Goal: Transaction & Acquisition: Book appointment/travel/reservation

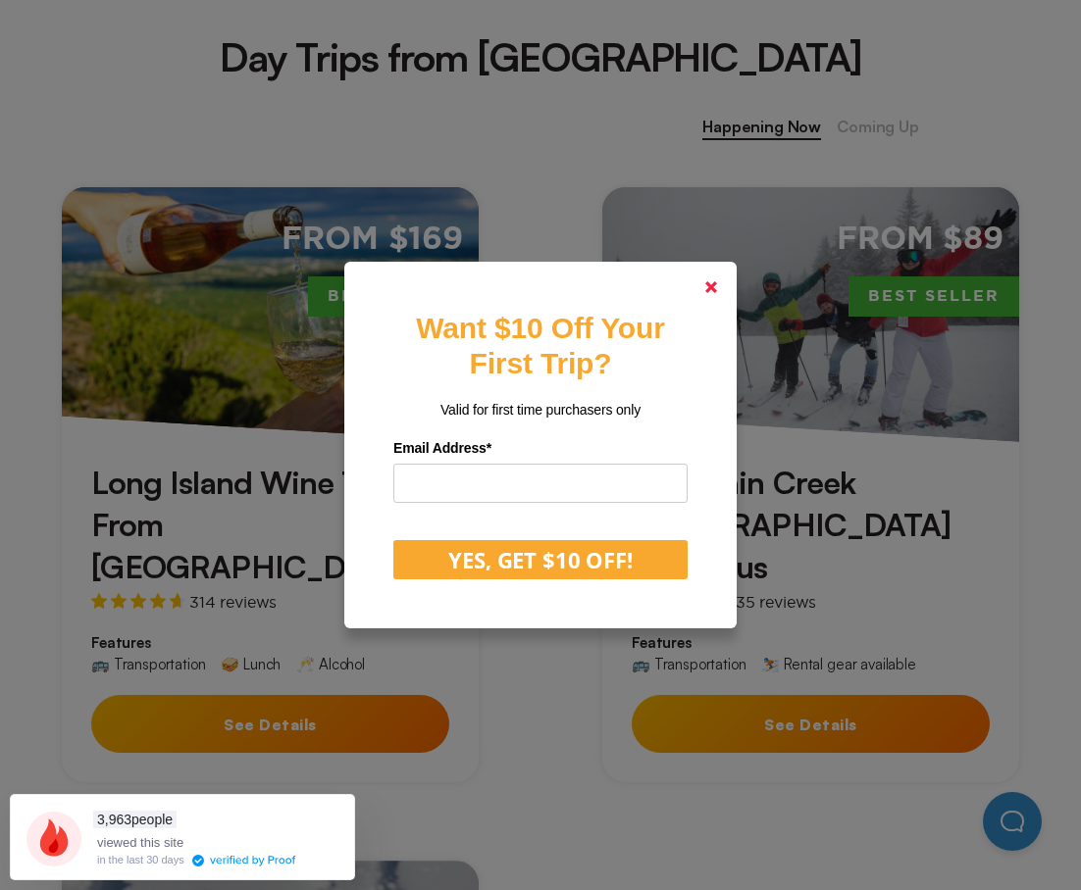
click at [726, 299] on link at bounding box center [710, 287] width 47 height 47
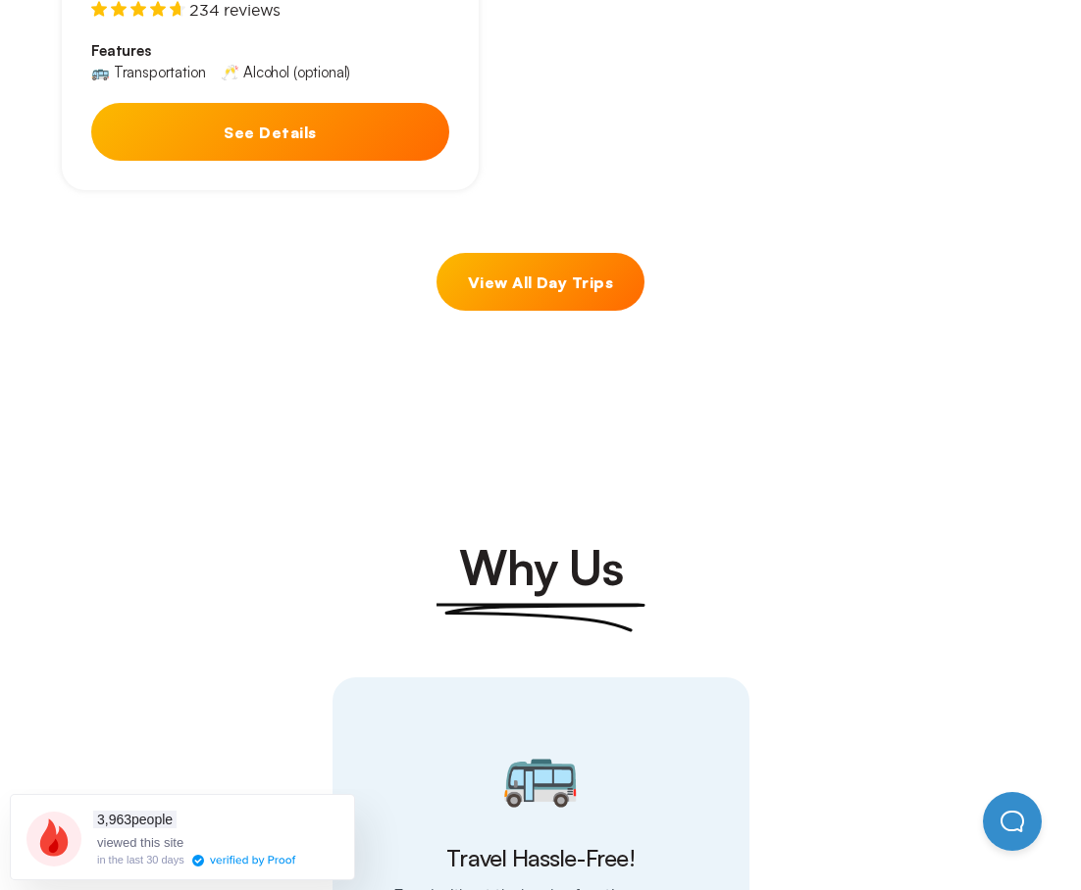
scroll to position [1961, 0]
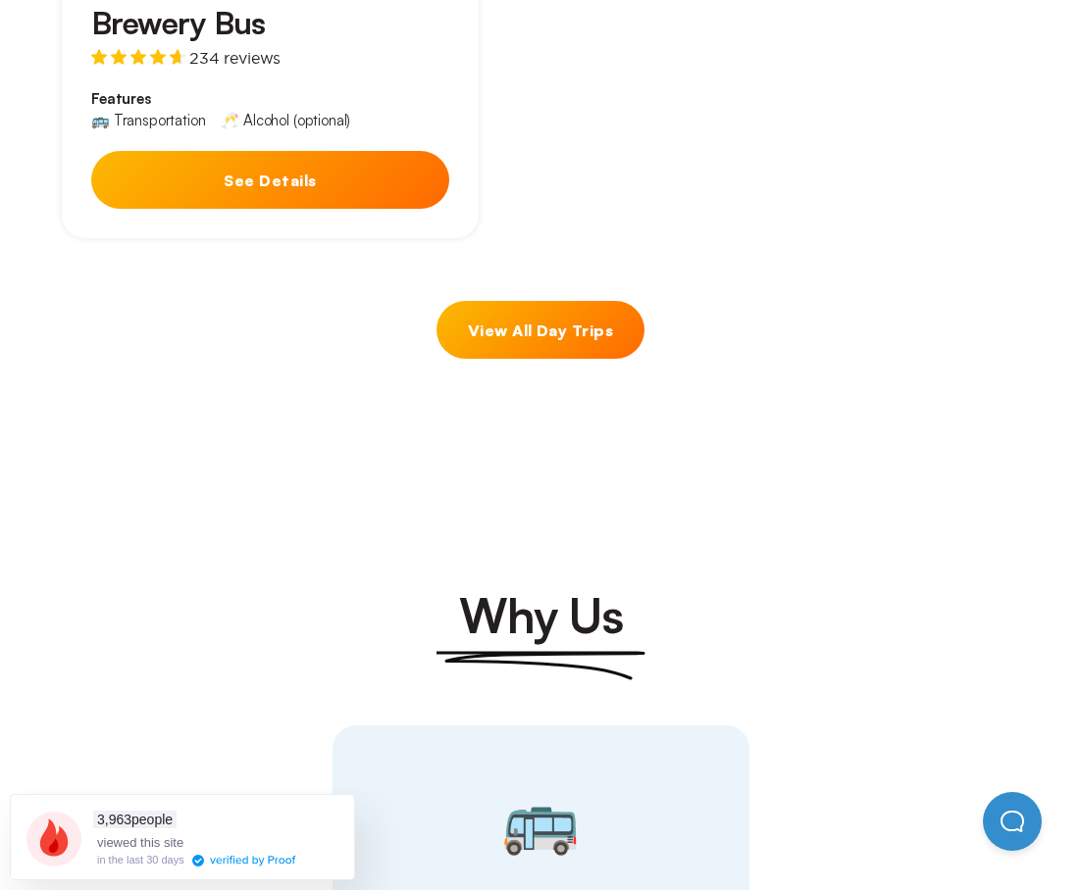
click at [608, 301] on link "View All Day Trips" at bounding box center [540, 330] width 208 height 58
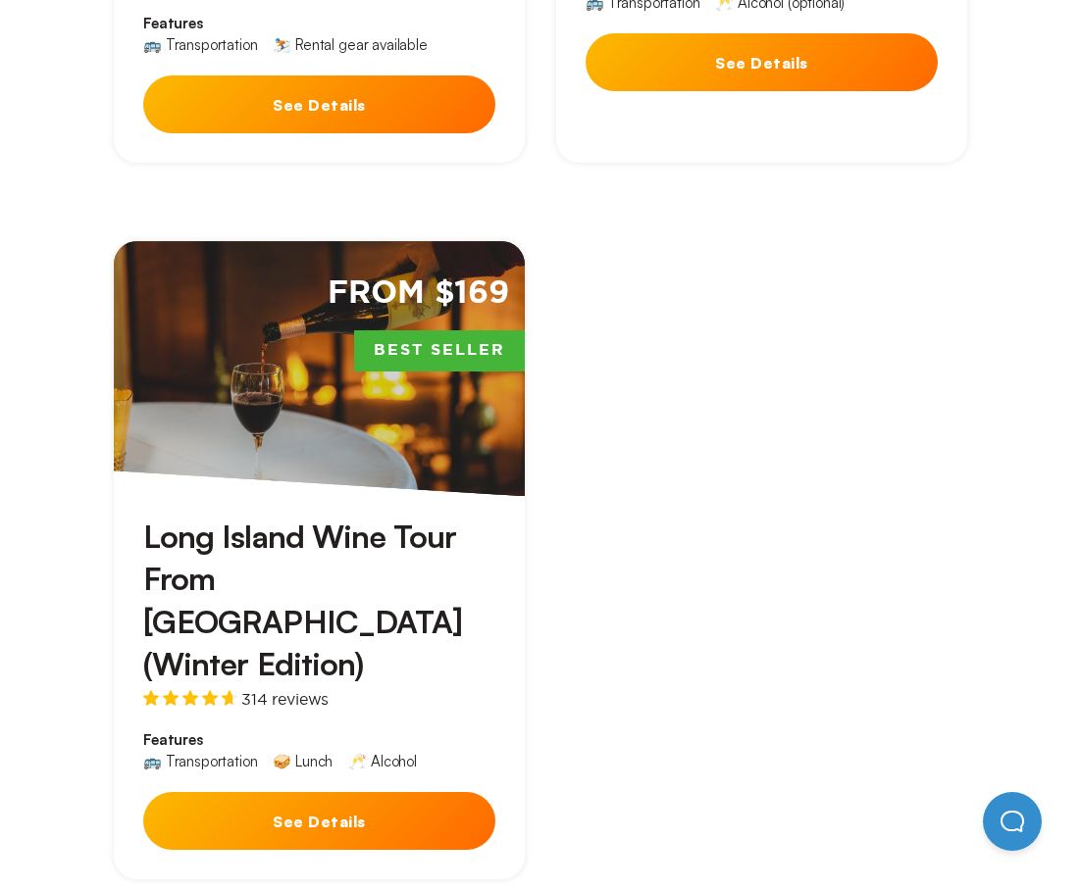
scroll to position [4707, 0]
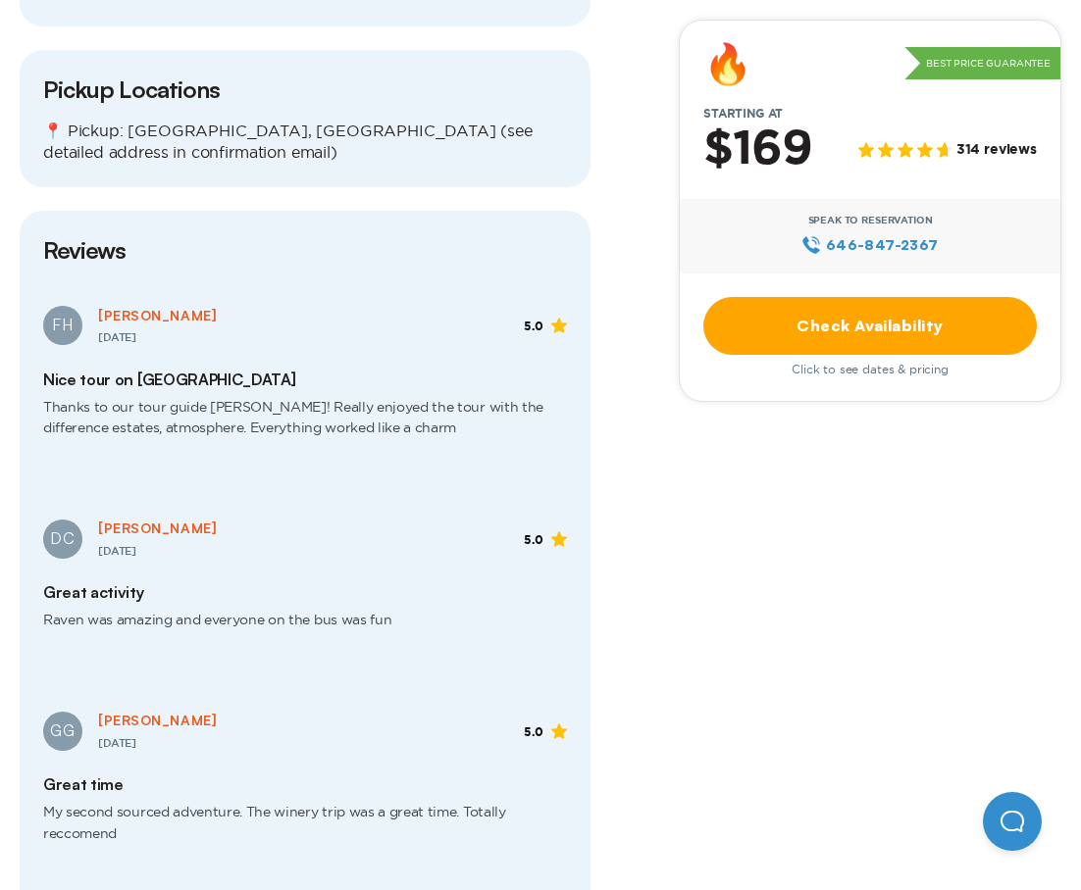
scroll to position [2451, 0]
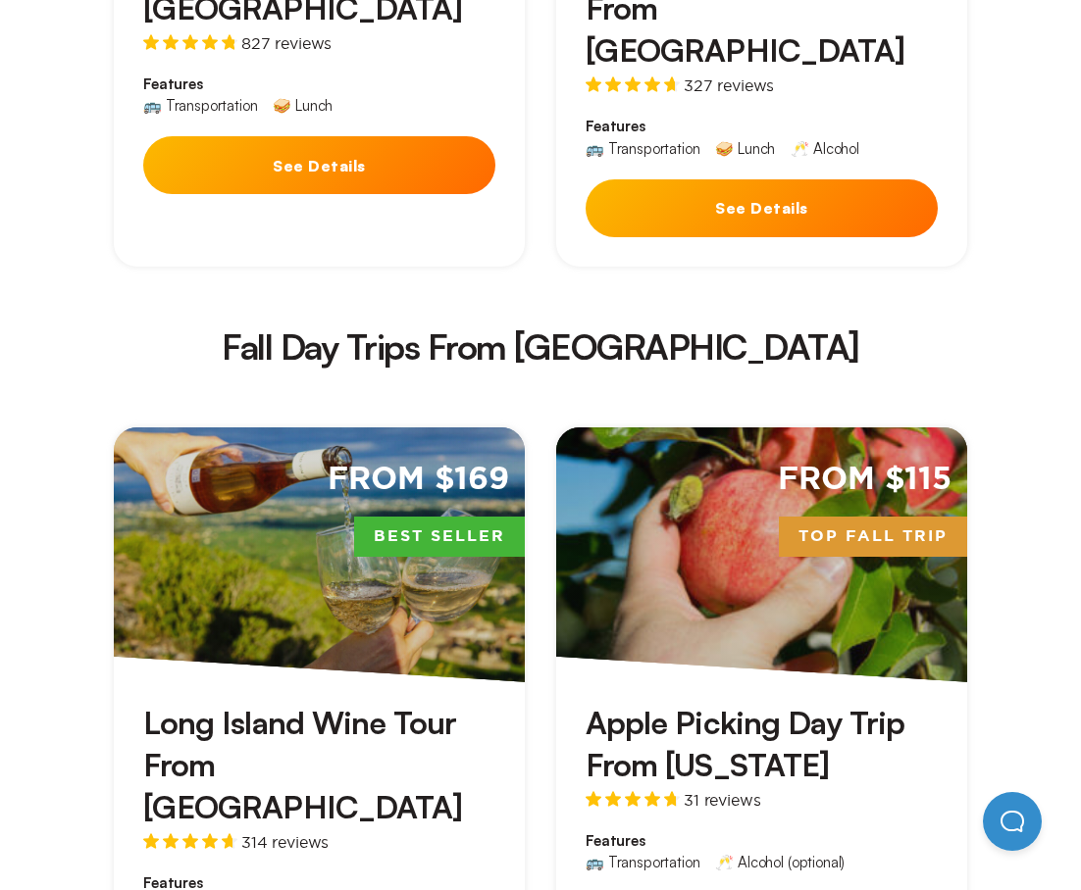
scroll to position [3236, 0]
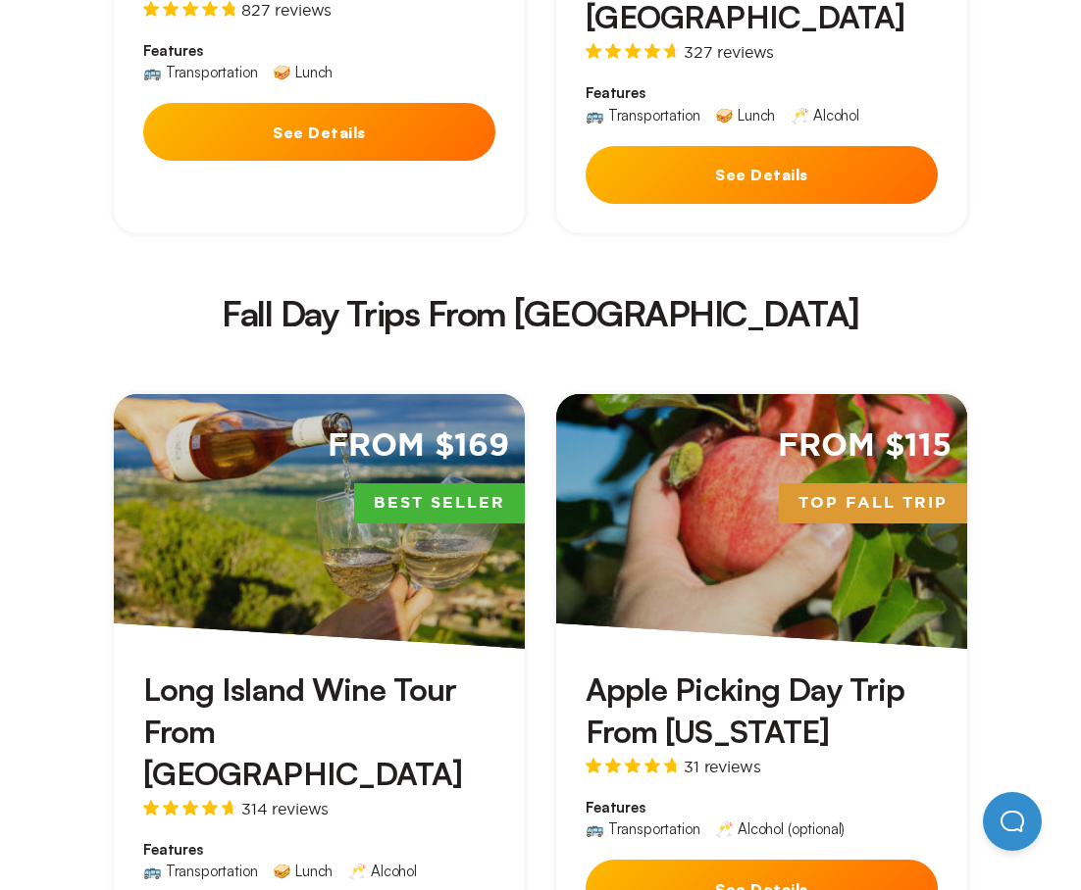
click at [277, 394] on div "From $169 Best Seller" at bounding box center [319, 521] width 411 height 255
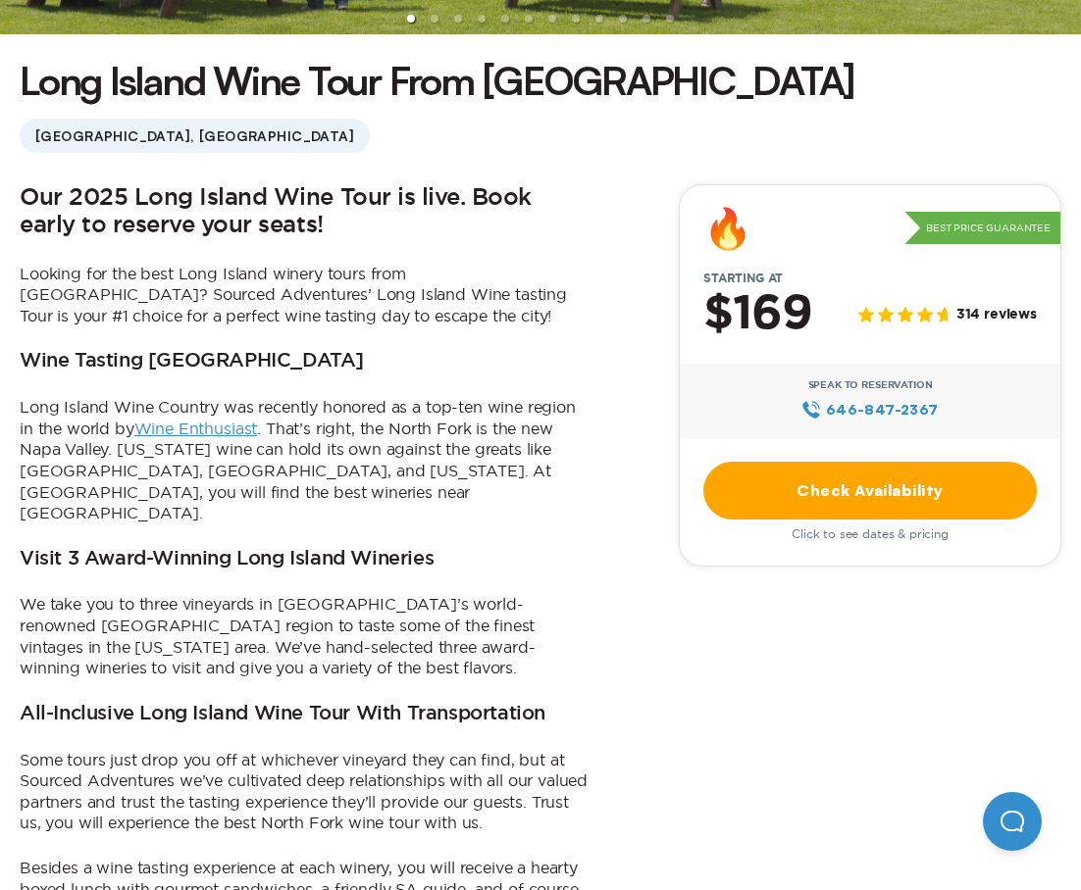
scroll to position [490, 0]
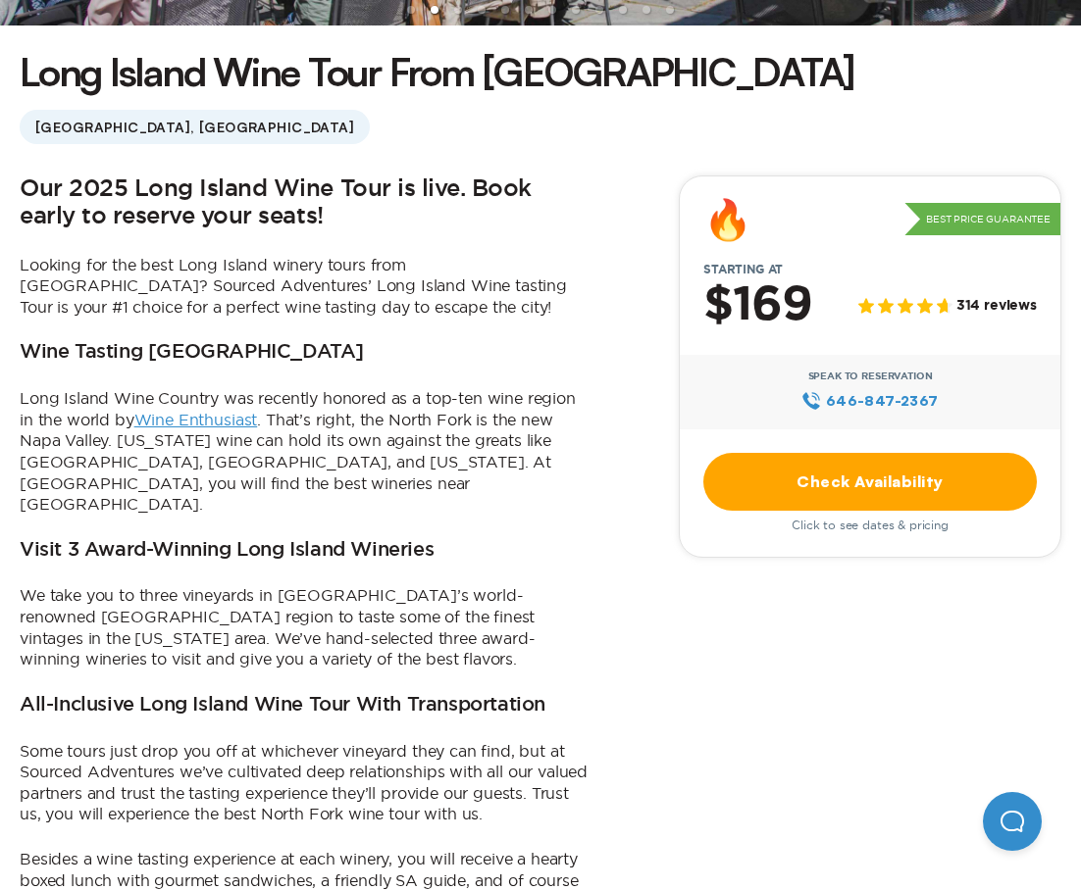
click at [877, 490] on link "Check Availability" at bounding box center [869, 482] width 333 height 58
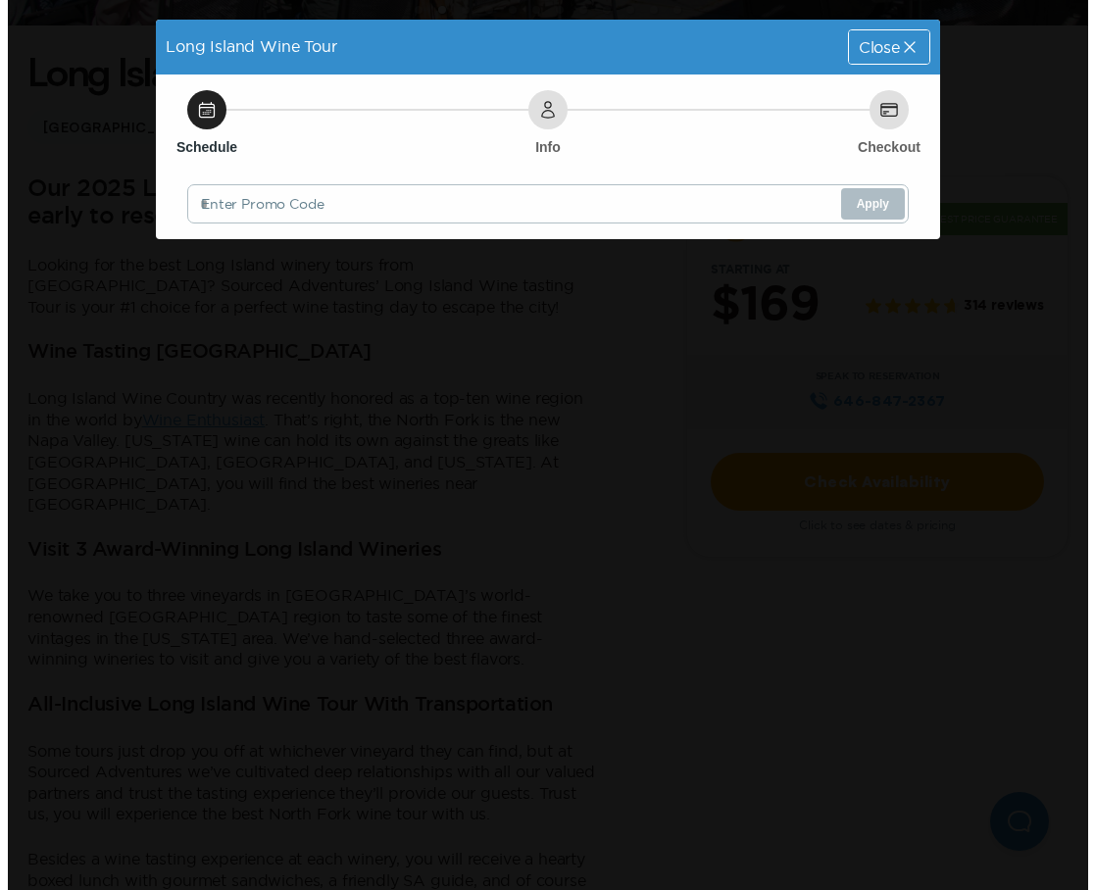
scroll to position [0, 0]
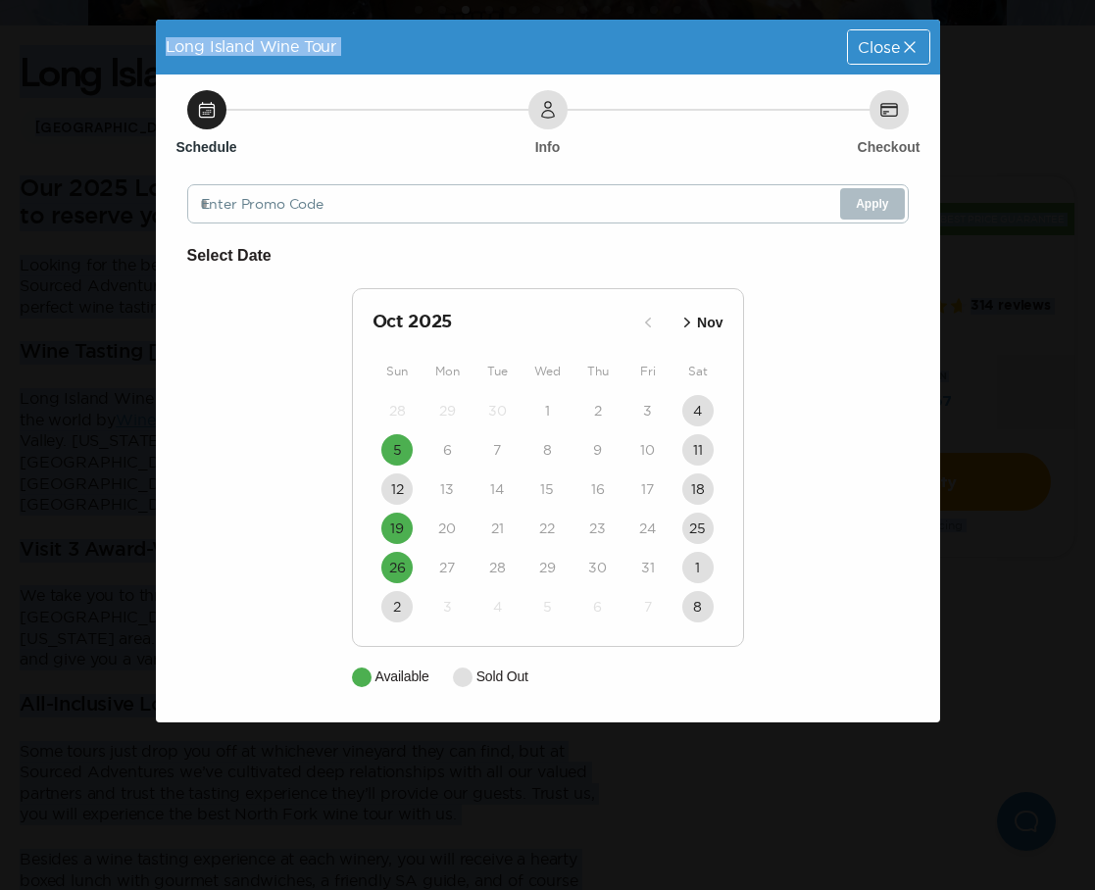
drag, startPoint x: 605, startPoint y: 64, endPoint x: 558, endPoint y: -71, distance: 142.3
click at [558, 0] on html "⛷️❄️ [DATE]-[DATE] Winter Ski/Board and Snow Tubing trips are live! Reserve ear…" at bounding box center [547, 0] width 1095 height 0
click at [678, 328] on icon "button" at bounding box center [688, 323] width 20 height 20
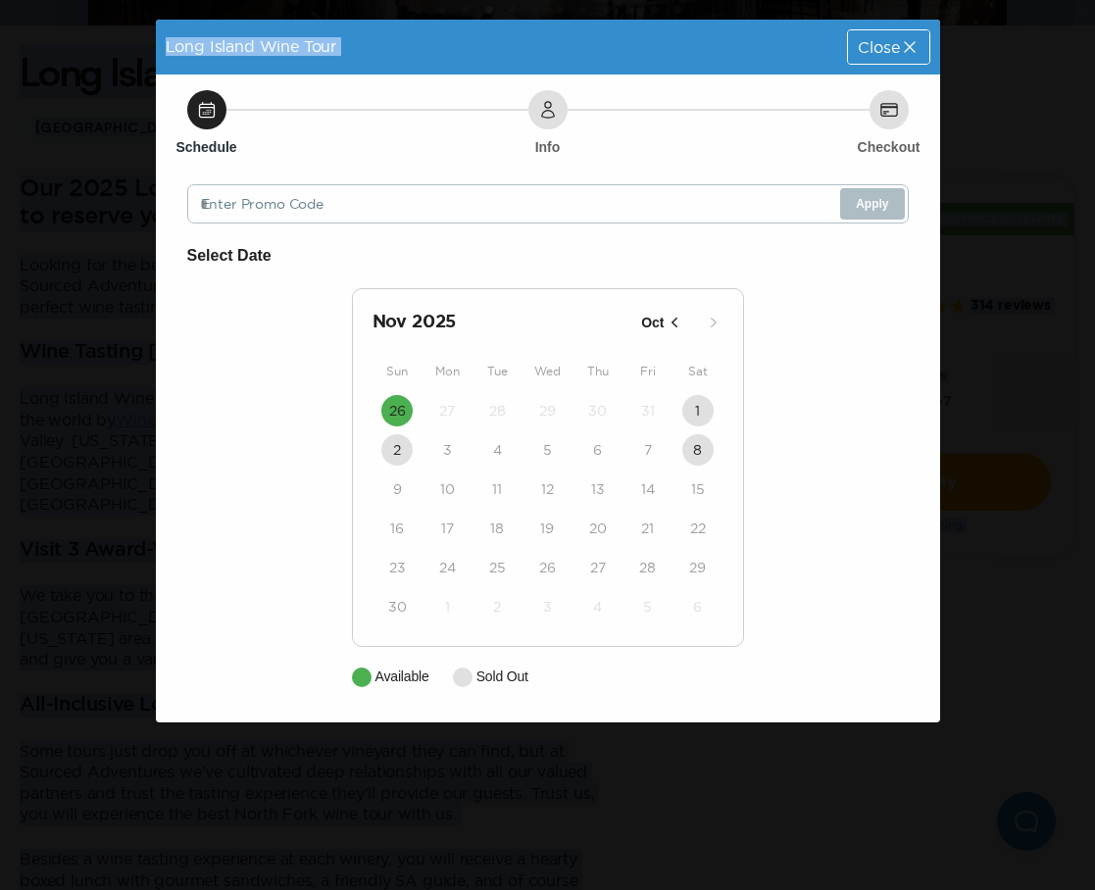
click at [673, 325] on icon "button" at bounding box center [675, 323] width 20 height 20
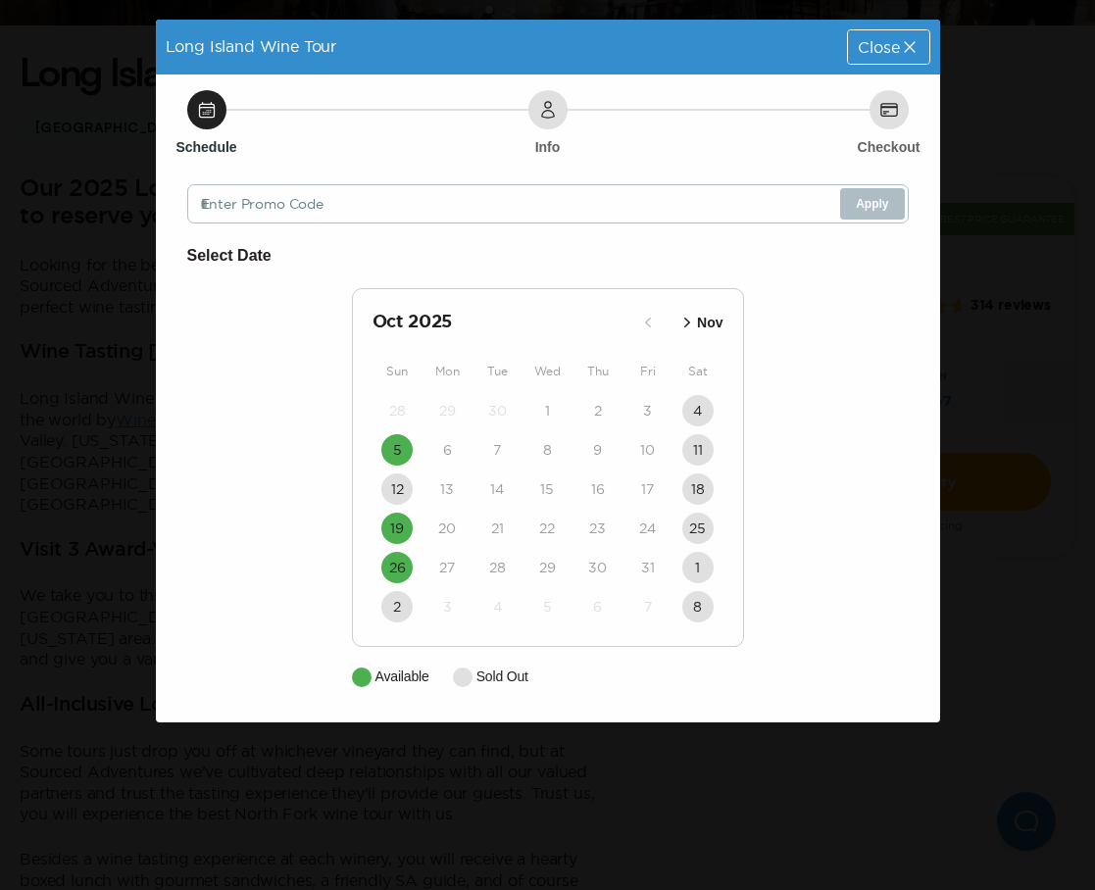
click at [916, 46] on icon at bounding box center [910, 47] width 20 height 20
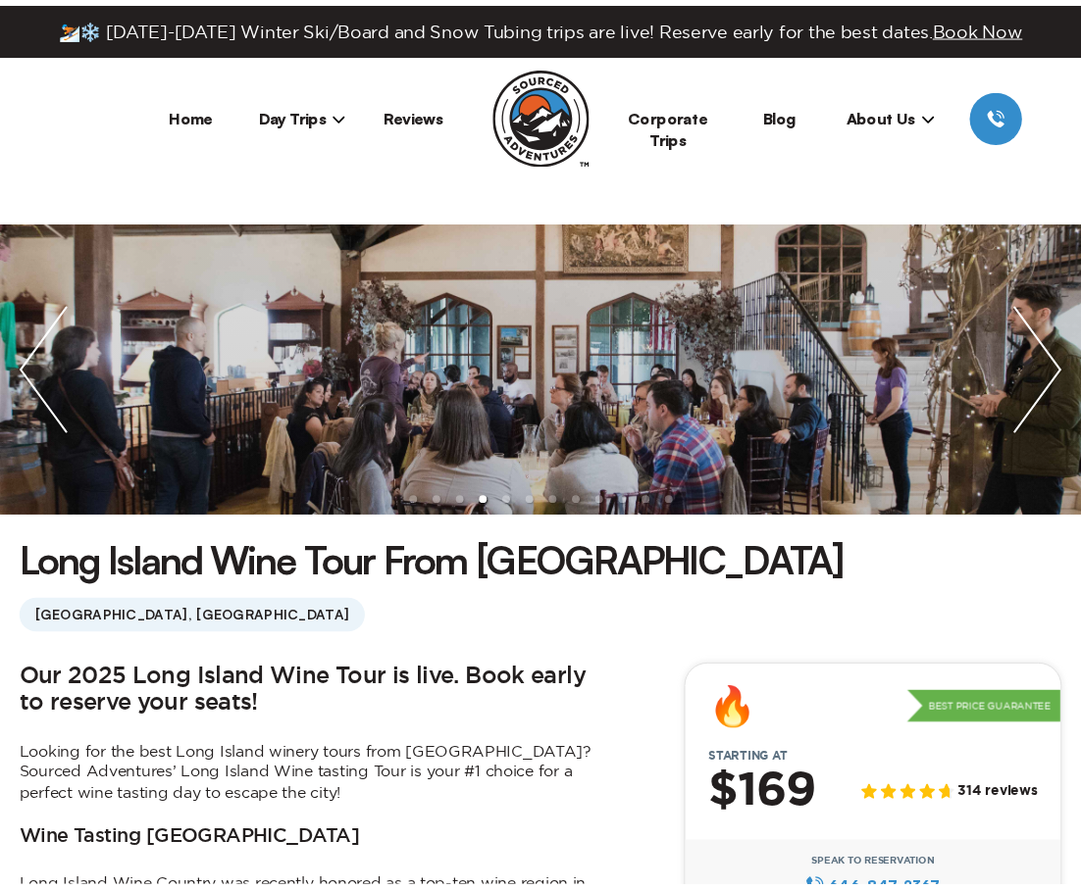
scroll to position [490, 0]
